Goal: Transaction & Acquisition: Purchase product/service

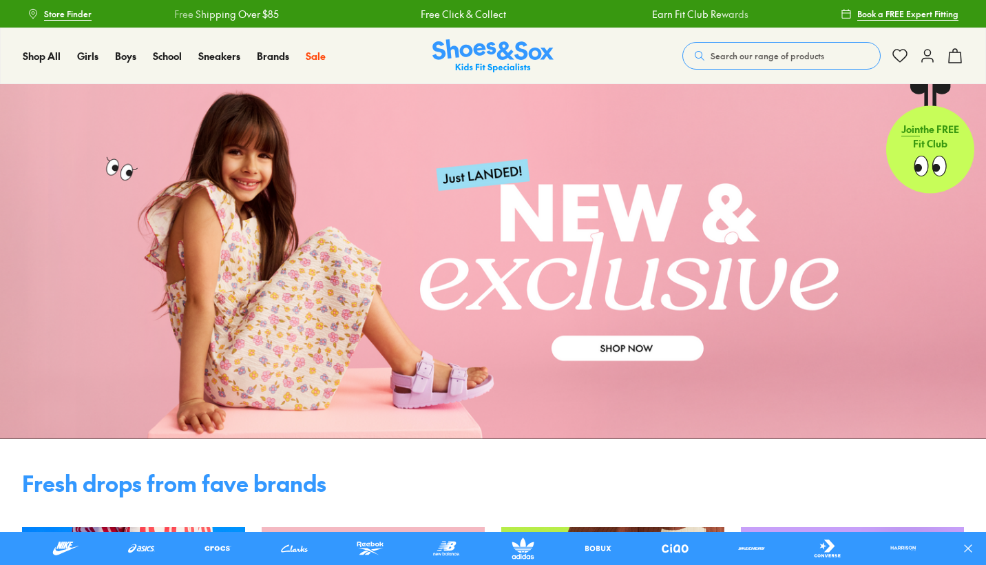
click at [923, 15] on span "Book a FREE Expert Fitting" at bounding box center [907, 14] width 101 height 12
click at [923, 55] on icon at bounding box center [927, 56] width 17 height 17
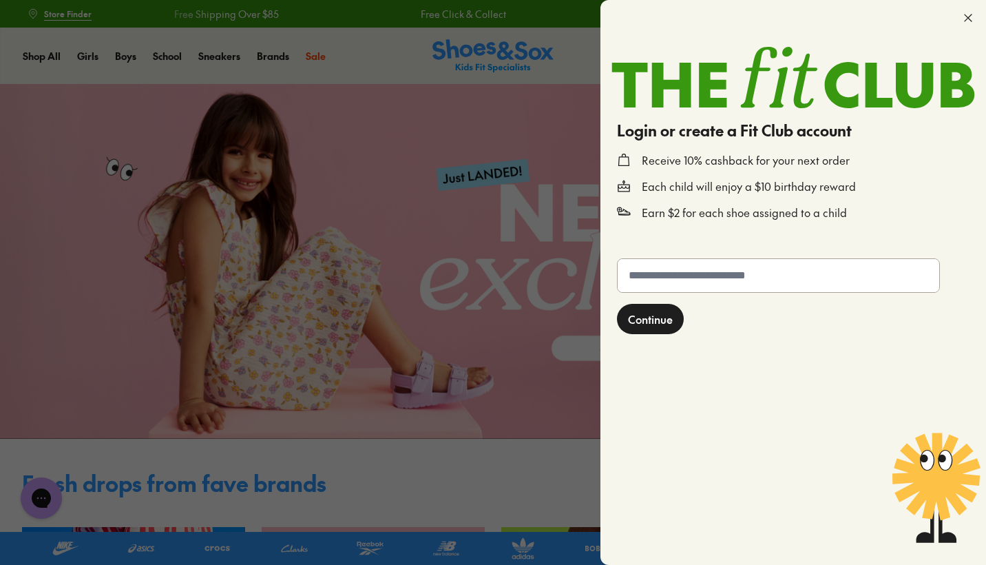
click at [543, 240] on div at bounding box center [493, 282] width 986 height 565
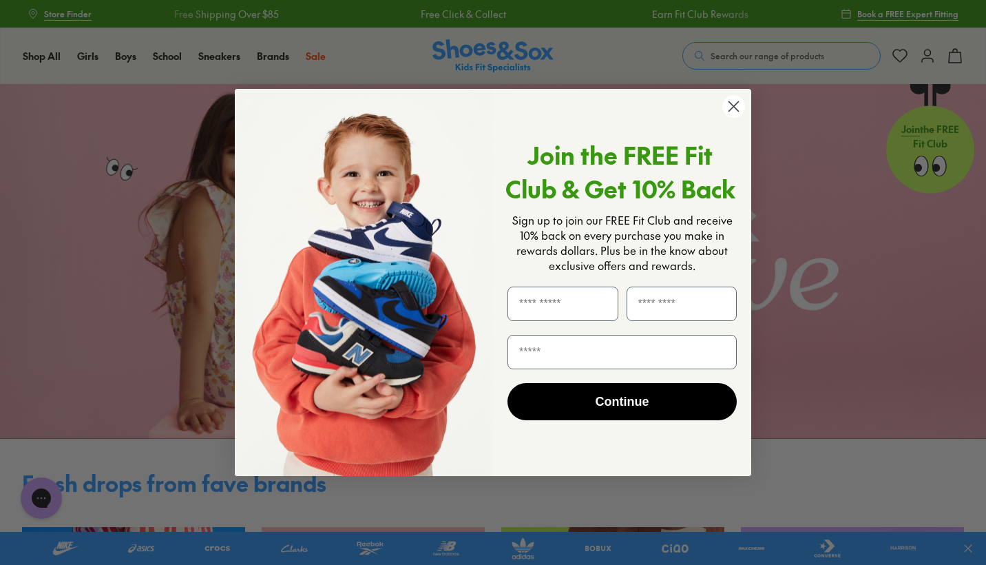
click at [741, 106] on circle "Close dialog" at bounding box center [733, 106] width 23 height 23
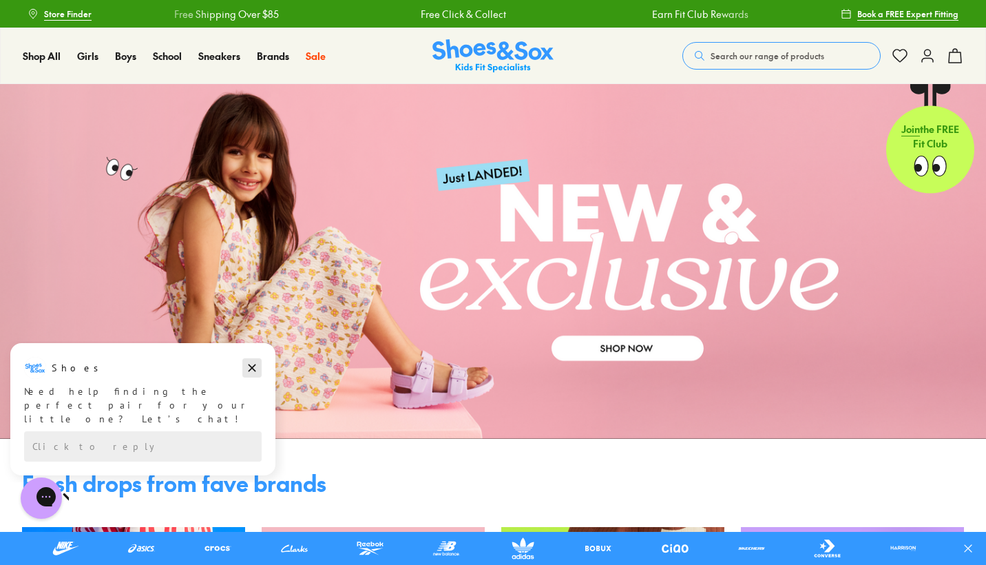
click at [258, 369] on icon "Dismiss campaign" at bounding box center [252, 367] width 14 height 17
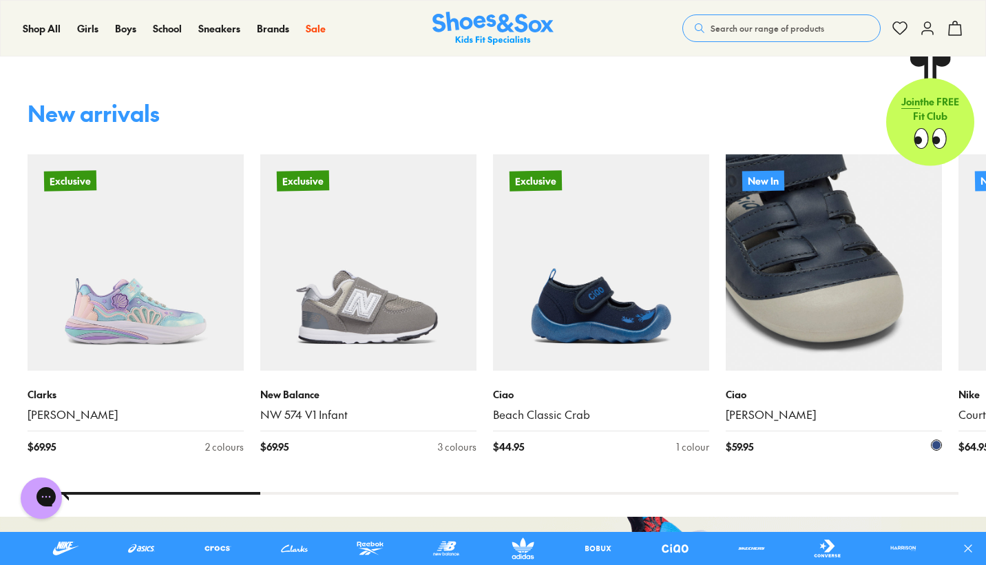
scroll to position [772, 0]
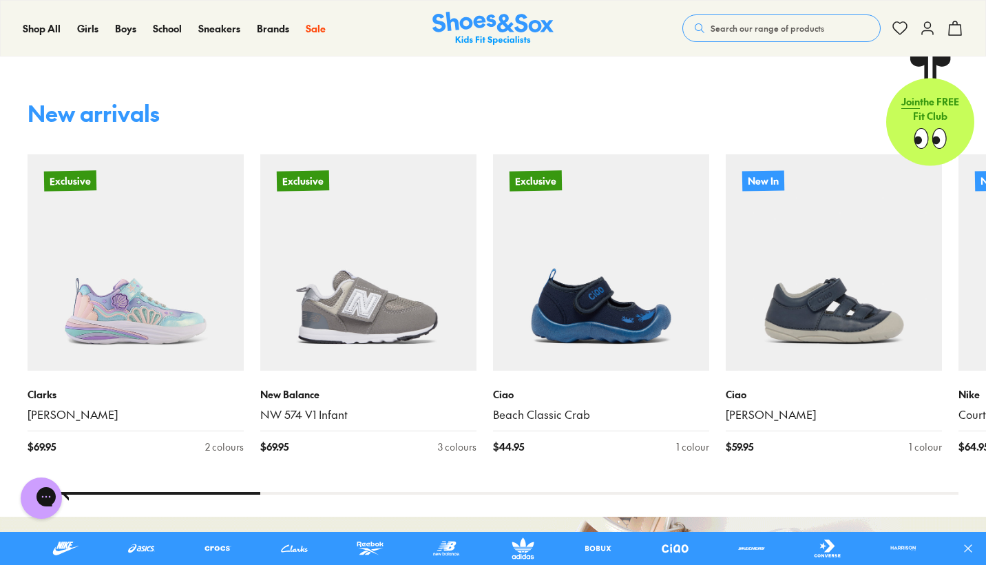
click at [275, 494] on div at bounding box center [493, 493] width 931 height 3
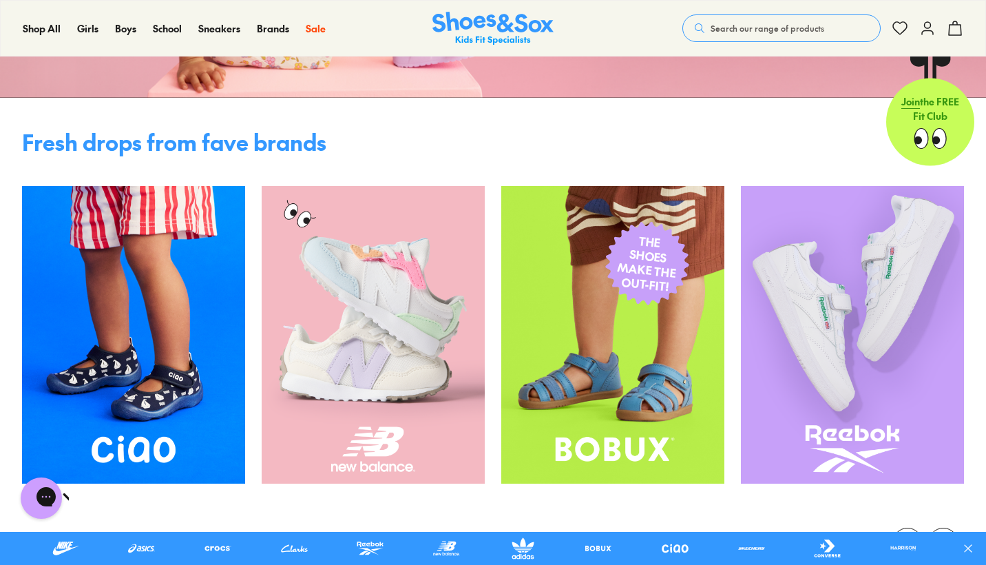
scroll to position [335, 0]
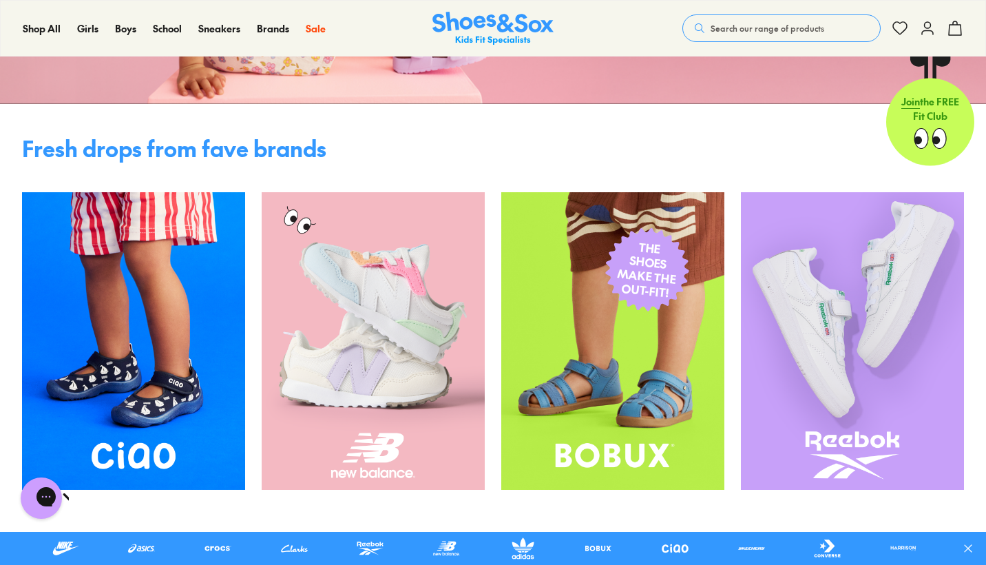
click at [577, 383] on img at bounding box center [612, 340] width 223 height 297
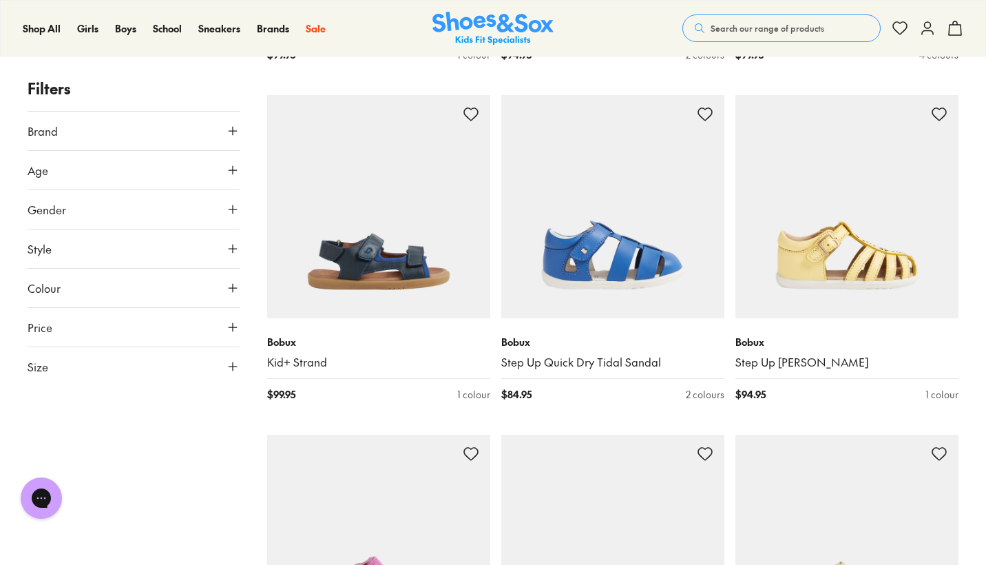
scroll to position [2960, 0]
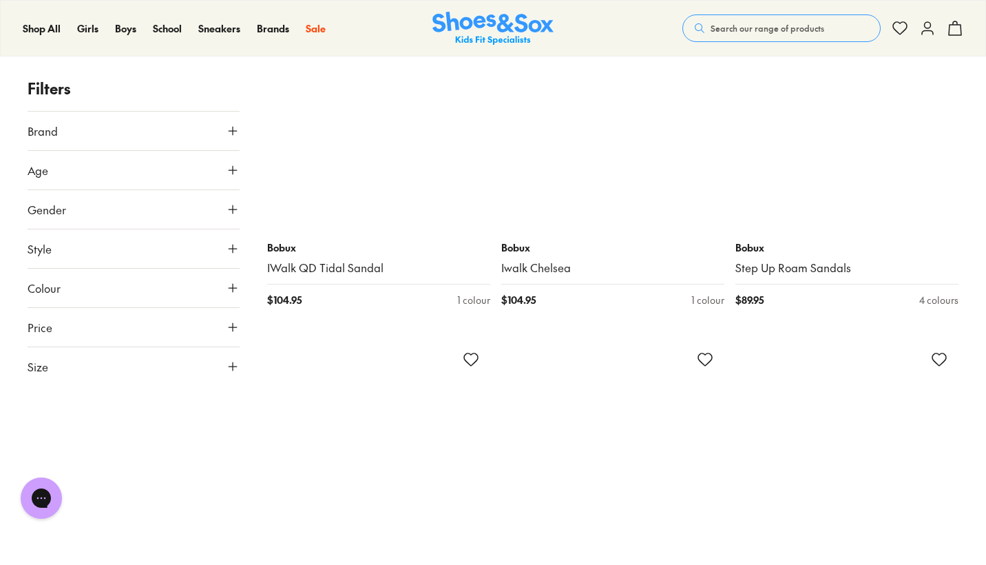
scroll to position [4160, 0]
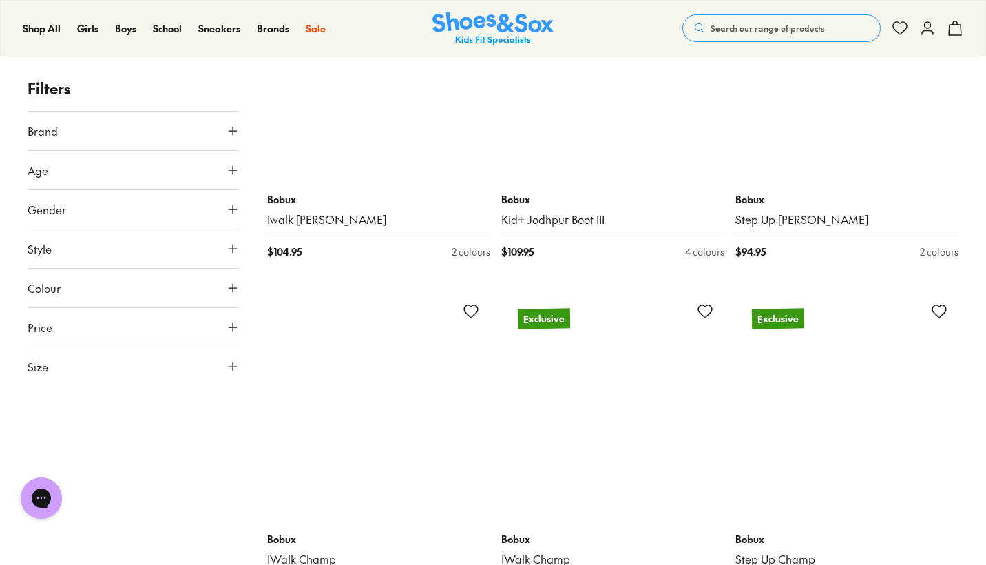
scroll to position [8400, 0]
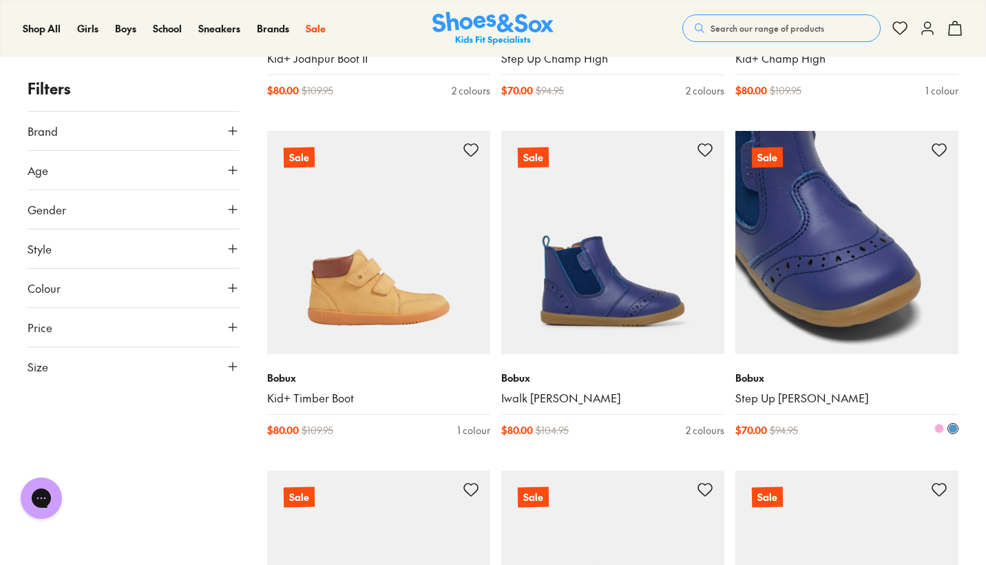
scroll to position [11381, 0]
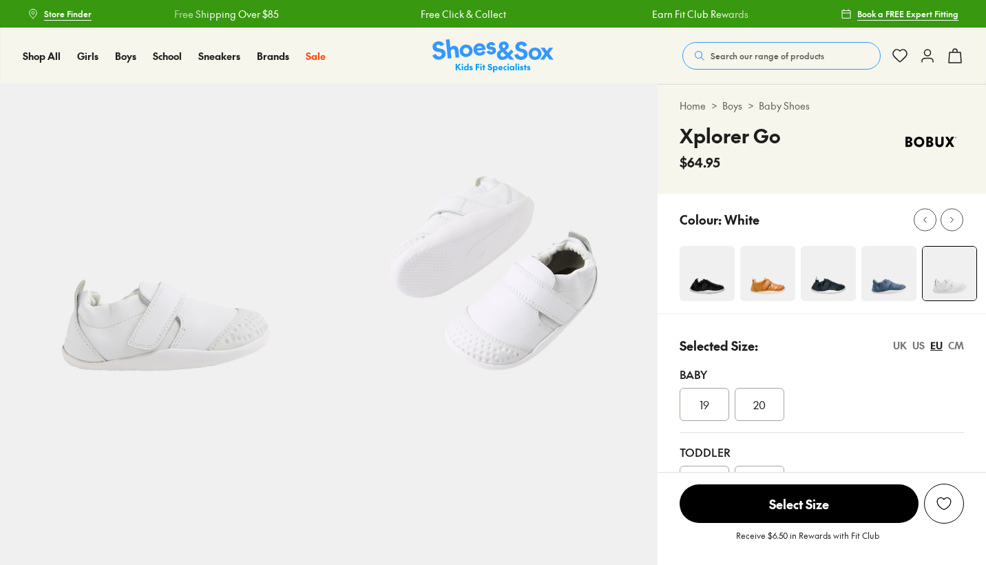
select select "*"
click at [815, 283] on img at bounding box center [828, 273] width 55 height 55
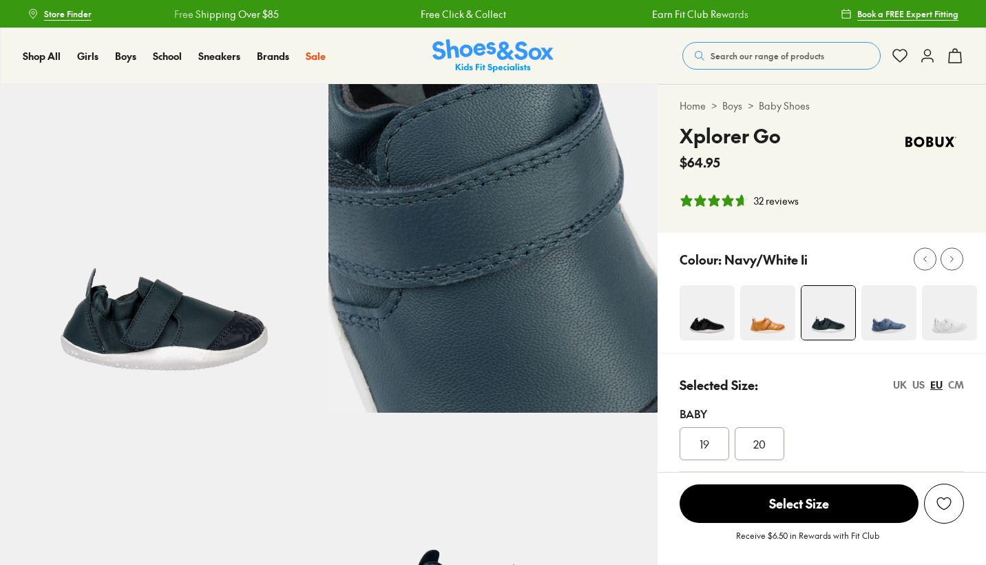
select select "*"
click at [896, 320] on img at bounding box center [888, 312] width 55 height 55
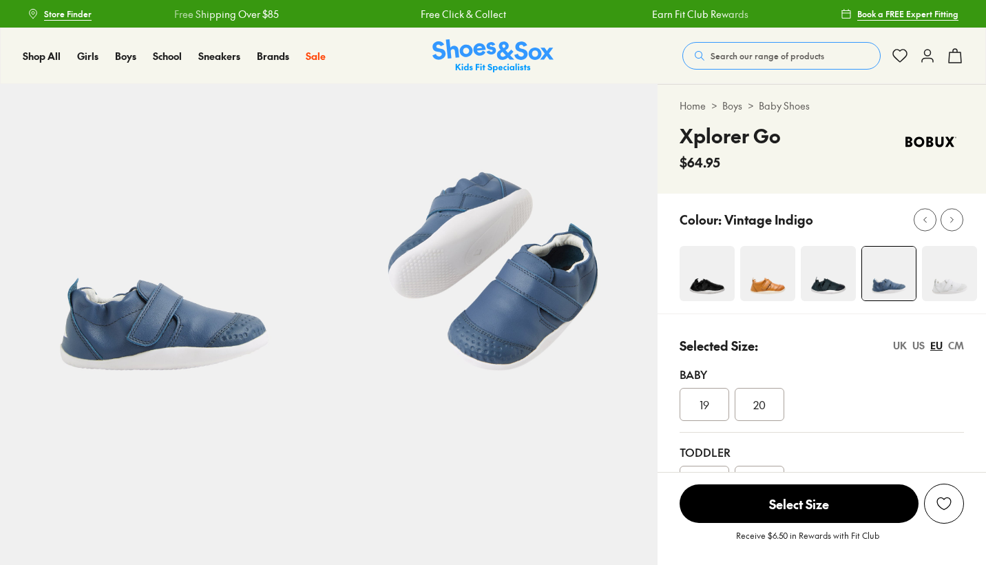
select select "*"
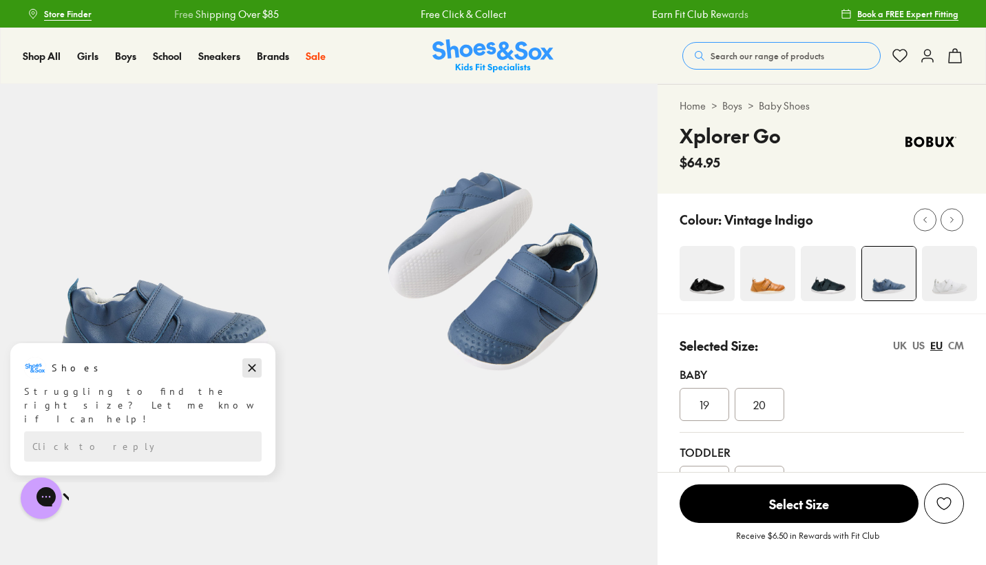
click at [251, 369] on icon "Dismiss campaign" at bounding box center [253, 368] width 8 height 8
